Goal: Task Accomplishment & Management: Complete application form

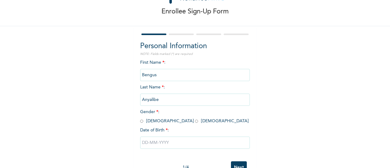
scroll to position [47, 0]
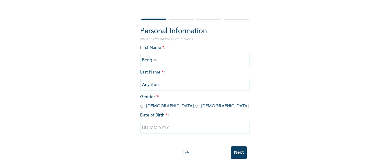
click at [140, 103] on input "radio" at bounding box center [141, 106] width 3 height 6
radio input "true"
click at [143, 123] on input "text" at bounding box center [195, 128] width 110 height 12
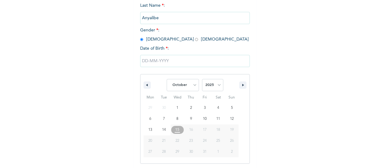
scroll to position [109, 0]
click at [180, 85] on select "January February March April May June July August September October November De…" at bounding box center [183, 84] width 32 height 12
select select "6"
click at [167, 79] on select "January February March April May June July August September October November De…" at bounding box center [183, 84] width 32 height 12
click at [212, 83] on select "2025 2024 2023 2022 2021 2020 2019 2018 2017 2016 2015 2014 2013 2012 2011 2010…" at bounding box center [212, 84] width 21 height 12
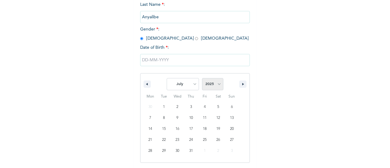
select select "1977"
click at [202, 79] on select "2025 2024 2023 2022 2021 2020 2019 2018 2017 2016 2015 2014 2013 2012 2011 2010…" at bounding box center [212, 84] width 21 height 12
type input "[DATE]"
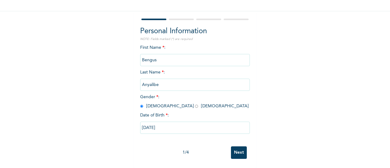
click at [234, 150] on input "Next" at bounding box center [239, 152] width 16 height 12
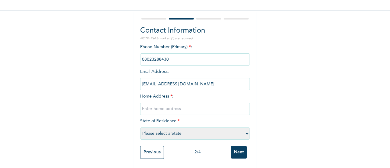
click at [154, 106] on input "text" at bounding box center [195, 109] width 110 height 12
paste input "3 [PERSON_NAME] OFF IPOTOBA, ITAMAGA IKORODU [GEOGRAPHIC_DATA]"
type input "3 [PERSON_NAME] OFF IPOTOBA, ITAMAGA IKORODU [GEOGRAPHIC_DATA]"
click at [169, 127] on select "Please select a State [PERSON_NAME] (FCT) [PERSON_NAME] Ibom [GEOGRAPHIC_DATA] …" at bounding box center [195, 133] width 110 height 12
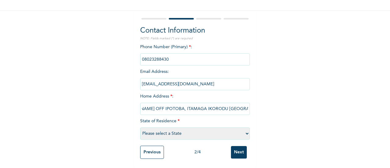
scroll to position [0, 0]
select select "25"
click at [140, 127] on select "Please select a State [PERSON_NAME] (FCT) [PERSON_NAME] Ibom [GEOGRAPHIC_DATA] …" at bounding box center [195, 133] width 110 height 12
click at [237, 146] on input "Next" at bounding box center [239, 152] width 16 height 12
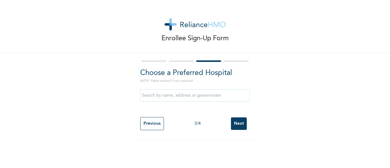
scroll to position [0, 0]
click at [163, 97] on input "text" at bounding box center [195, 95] width 110 height 12
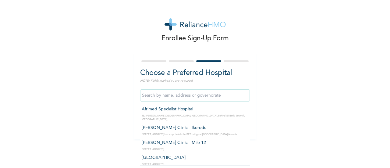
type input "Afrimed Specialist Hospital"
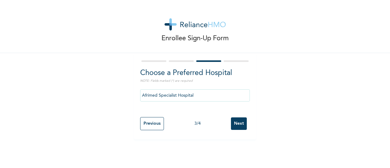
click at [235, 121] on input "Next" at bounding box center [239, 123] width 16 height 12
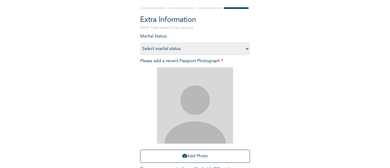
scroll to position [55, 0]
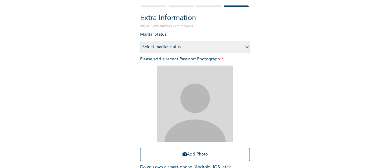
click at [185, 46] on select "Select marital status [DEMOGRAPHIC_DATA] Married [DEMOGRAPHIC_DATA] Widow/[DEMO…" at bounding box center [195, 47] width 110 height 12
click at [140, 41] on select "Select marital status [DEMOGRAPHIC_DATA] Married [DEMOGRAPHIC_DATA] Widow/[DEMO…" at bounding box center [195, 47] width 110 height 12
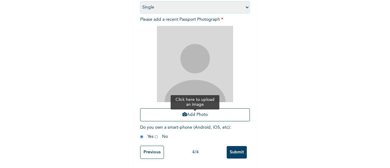
click at [194, 109] on button "Add Photo" at bounding box center [195, 114] width 110 height 13
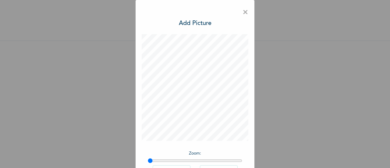
scroll to position [44, 0]
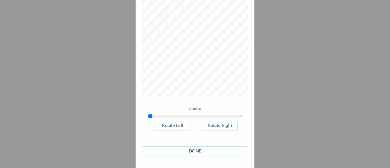
click at [190, 145] on div "DONE" at bounding box center [195, 151] width 107 height 22
click at [190, 150] on button "DONE" at bounding box center [195, 151] width 107 height 10
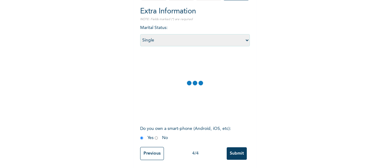
scroll to position [62, 0]
click at [182, 43] on select "Select marital status [DEMOGRAPHIC_DATA] Married [DEMOGRAPHIC_DATA] Widow/[DEMO…" at bounding box center [195, 40] width 110 height 12
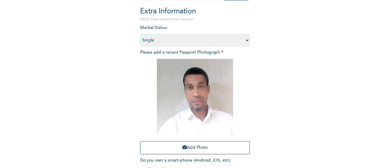
select select "2"
click at [140, 34] on select "Select marital status [DEMOGRAPHIC_DATA] Married [DEMOGRAPHIC_DATA] Widow/[DEMO…" at bounding box center [195, 40] width 110 height 12
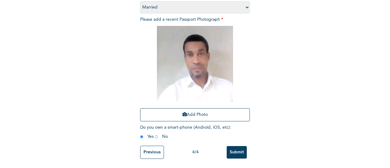
click at [234, 146] on input "Submit" at bounding box center [237, 152] width 20 height 12
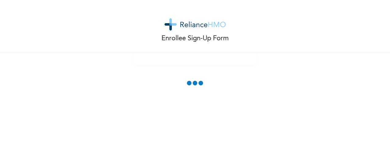
scroll to position [0, 0]
